Goal: Task Accomplishment & Management: Manage account settings

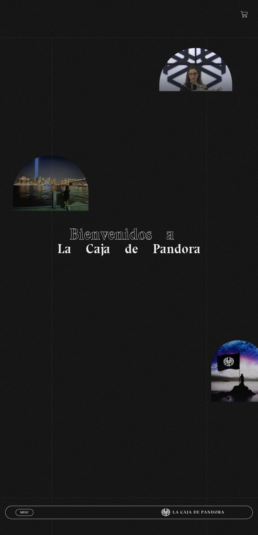
click at [31, 510] on link "Menu Cerrar" at bounding box center [25, 512] width 18 height 7
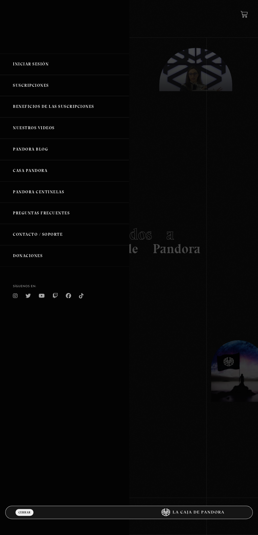
click at [43, 59] on link "Iniciar Sesión" at bounding box center [64, 64] width 129 height 21
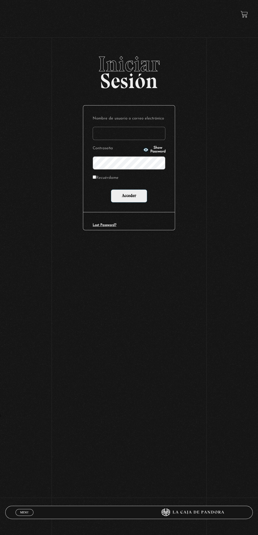
click at [140, 132] on input "Nombre de usuario o correo electrónico" at bounding box center [129, 133] width 73 height 13
type input "maryfallas08@hotmail.com"
click at [111, 189] on input "Acceder" at bounding box center [129, 195] width 36 height 13
click at [135, 195] on input "Acceder" at bounding box center [129, 195] width 36 height 13
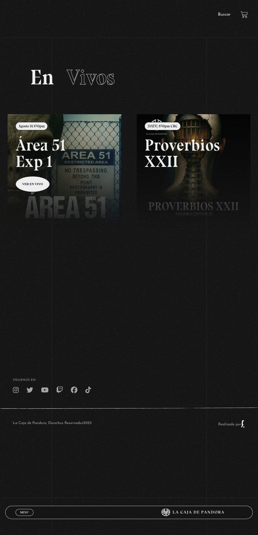
click at [36, 181] on link at bounding box center [137, 381] width 258 height 535
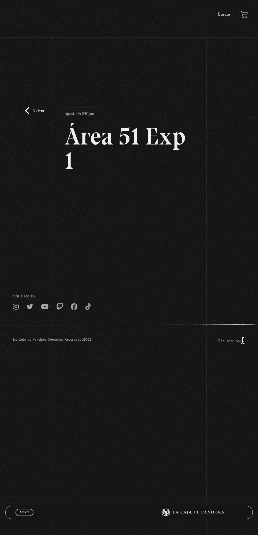
click at [4, 69] on div "Volver Agosto 14 830pm Área 51 Exp 1" at bounding box center [129, 159] width 258 height 210
